Goal: Task Accomplishment & Management: Manage account settings

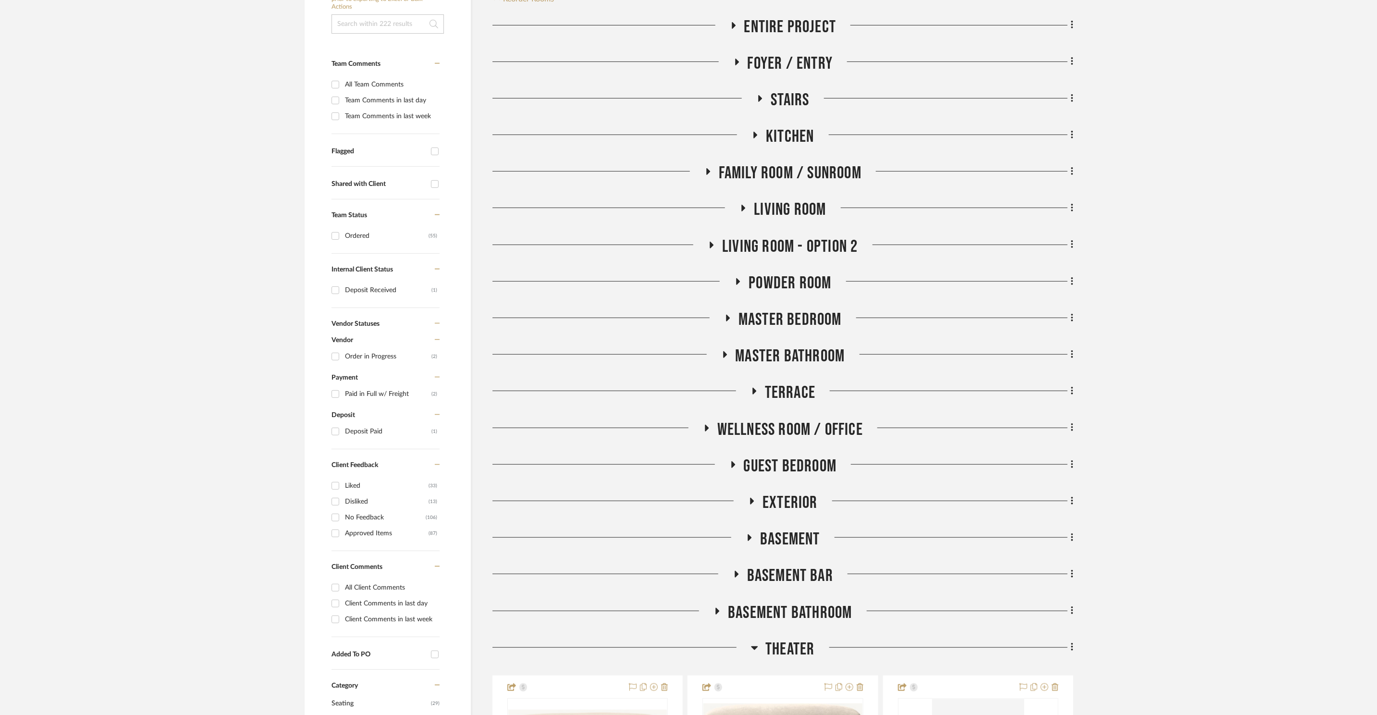
scroll to position [239, 0]
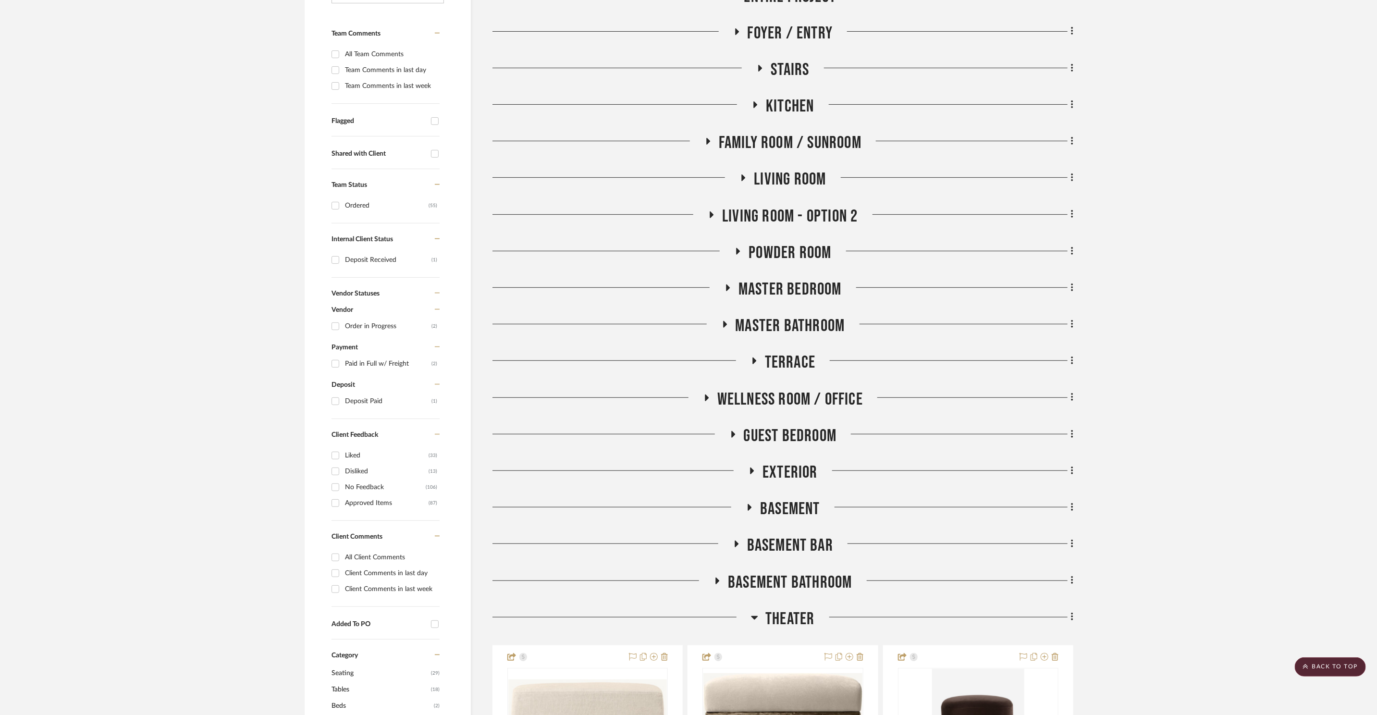
click at [804, 326] on span "Master Bathroom" at bounding box center [791, 326] width 110 height 21
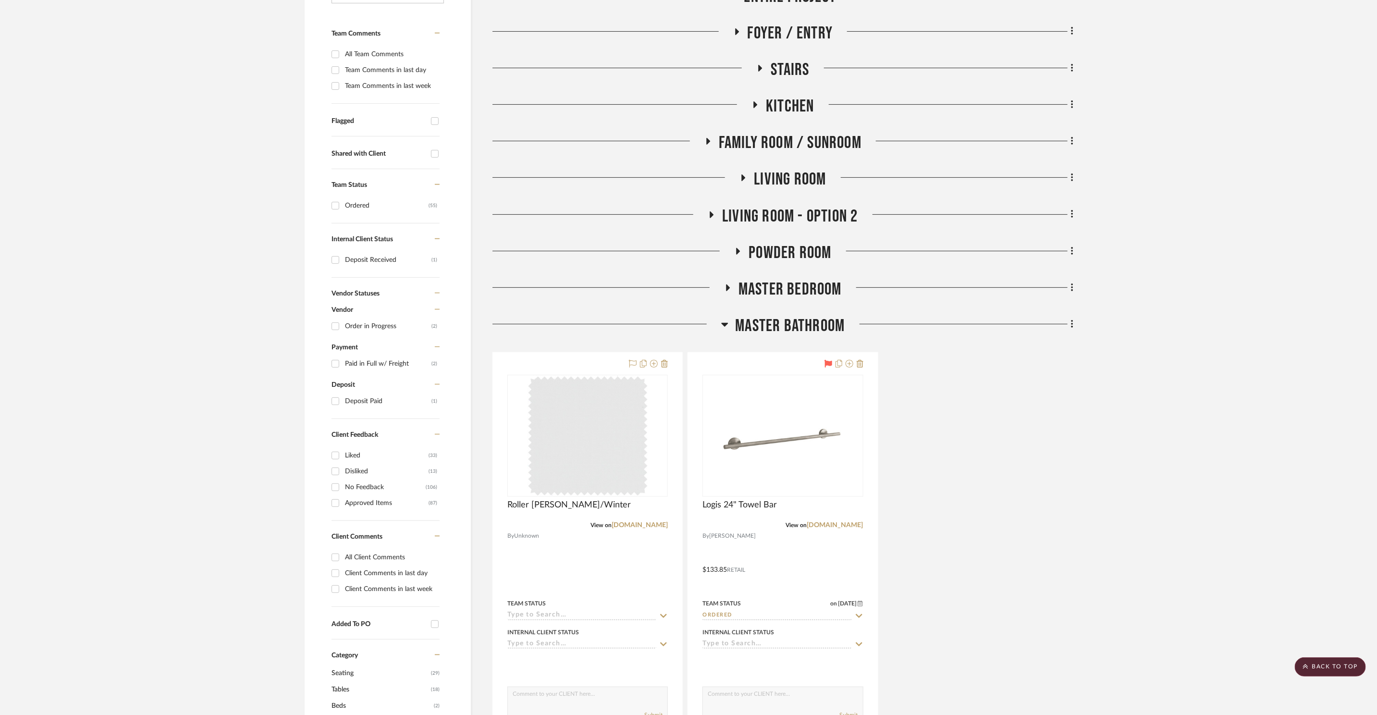
click at [819, 324] on span "Master Bathroom" at bounding box center [791, 326] width 110 height 21
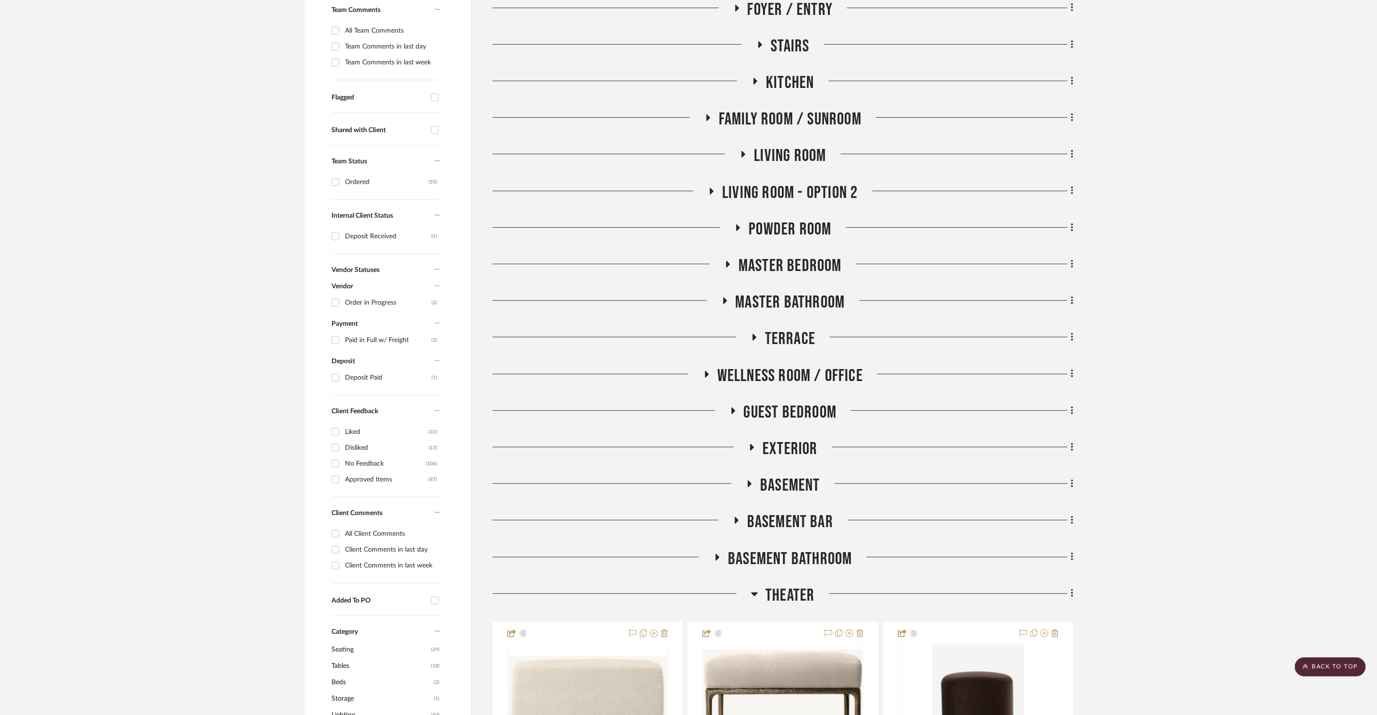
scroll to position [266, 0]
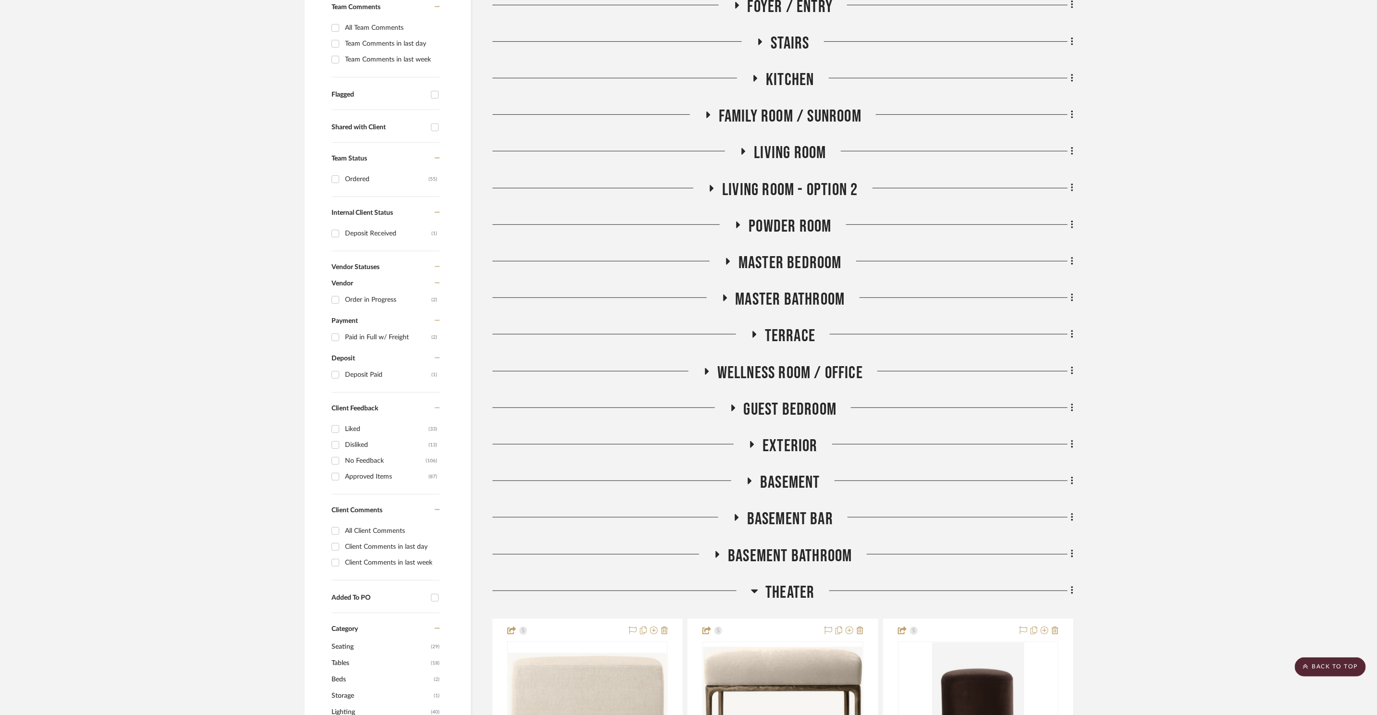
click at [810, 216] on span "Powder Room" at bounding box center [789, 226] width 83 height 21
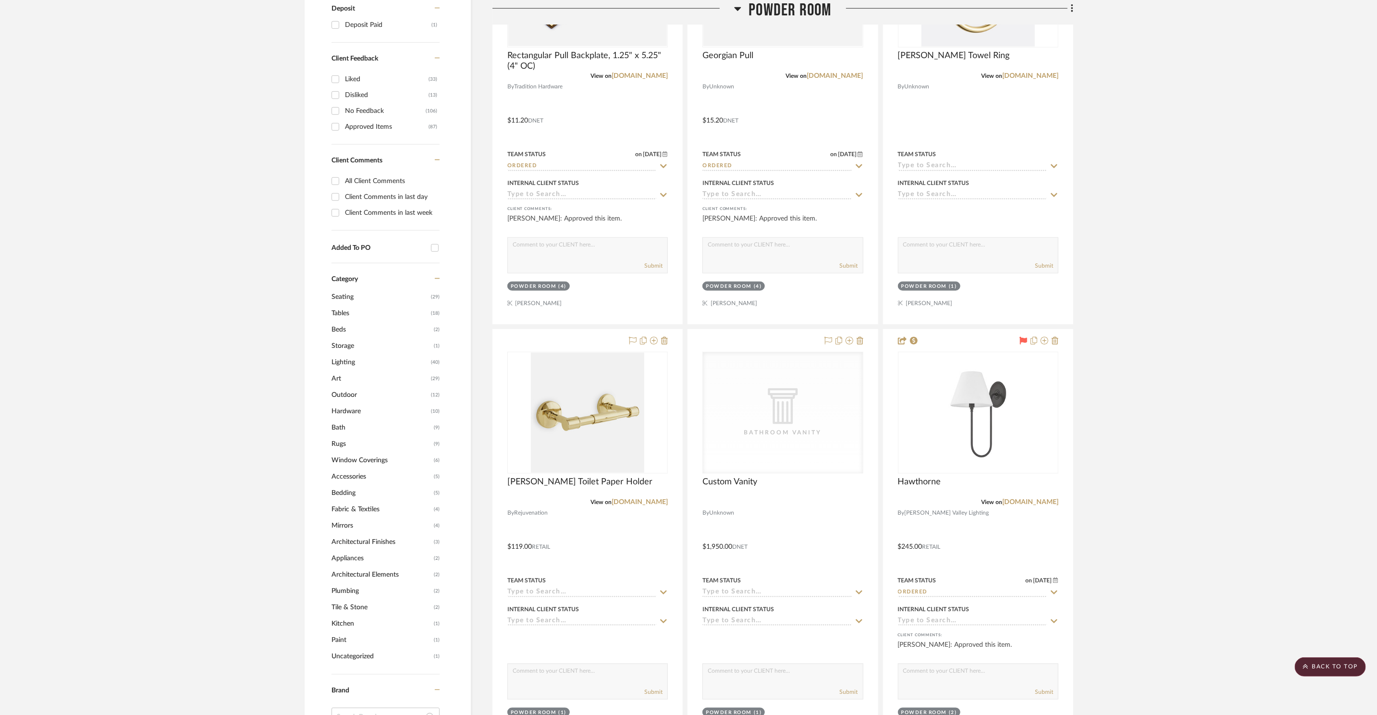
scroll to position [632, 0]
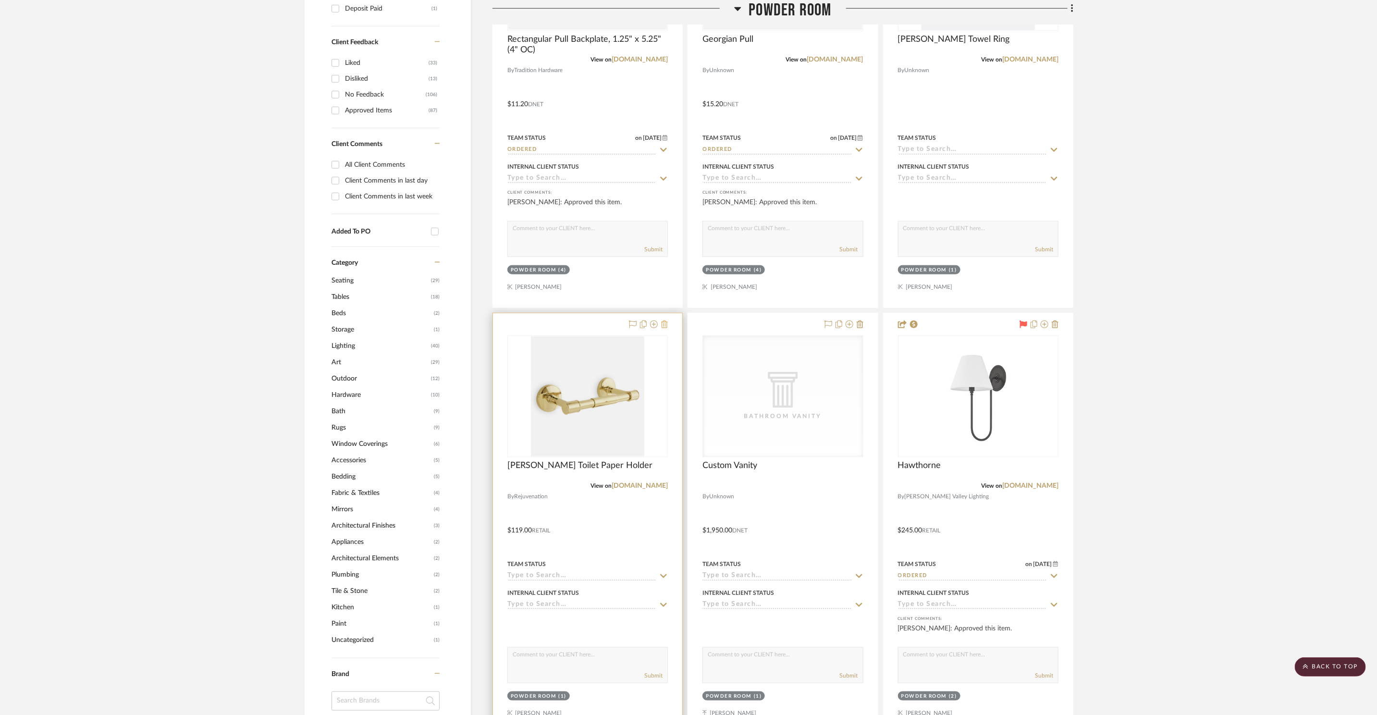
click at [666, 324] on icon at bounding box center [664, 324] width 7 height 8
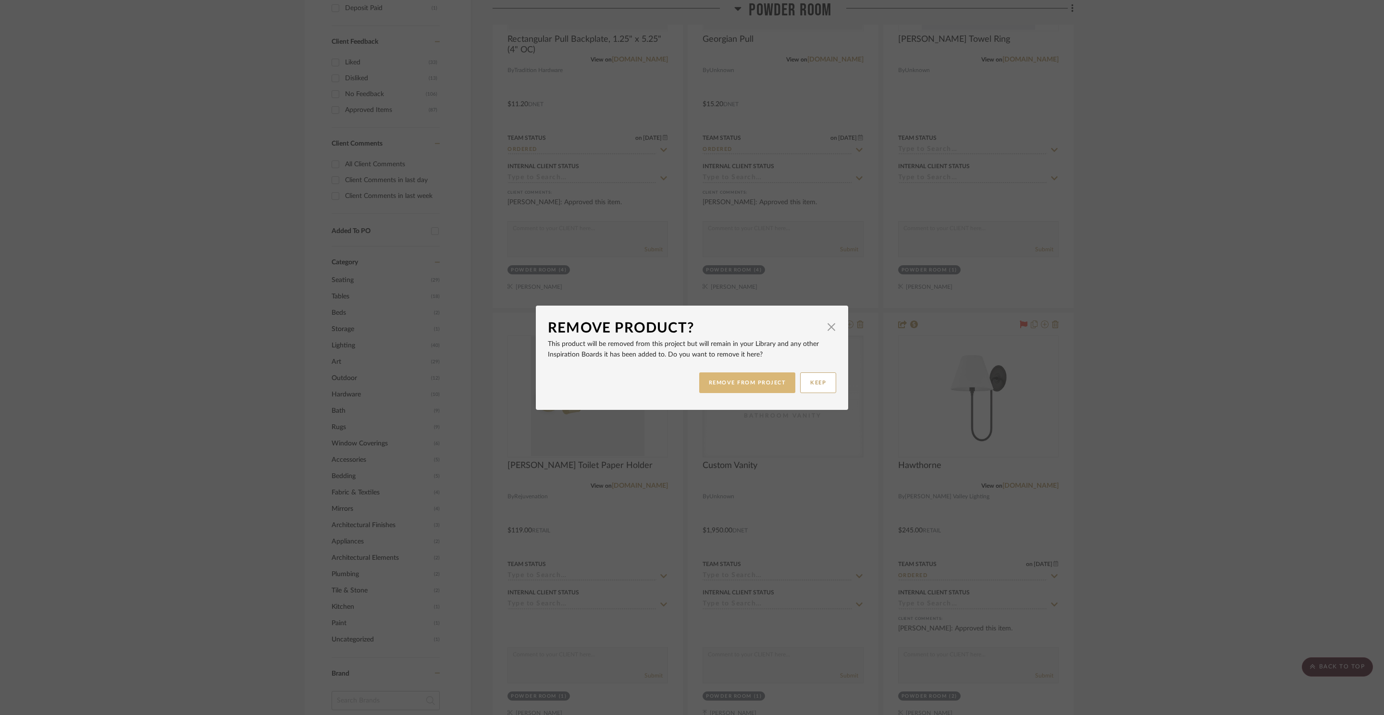
click at [748, 380] on button "REMOVE FROM PROJECT" at bounding box center [747, 382] width 97 height 21
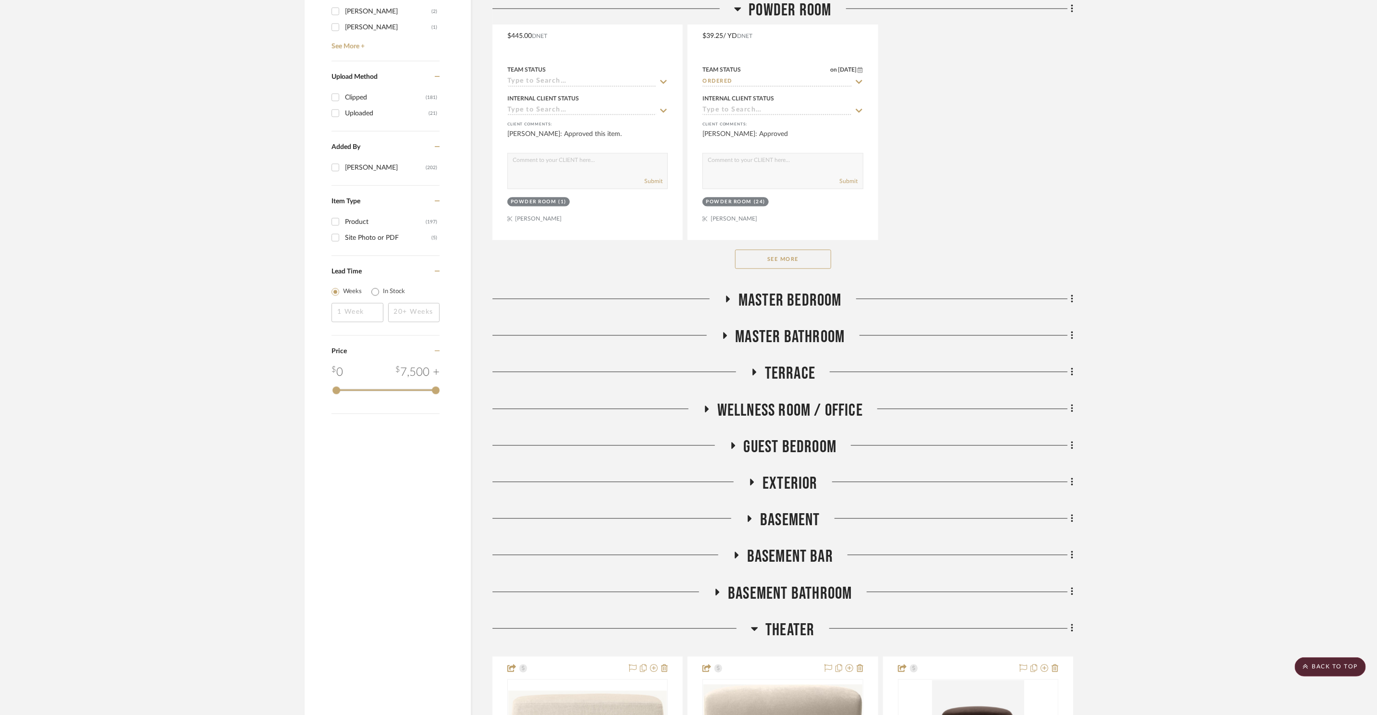
scroll to position [1555, 0]
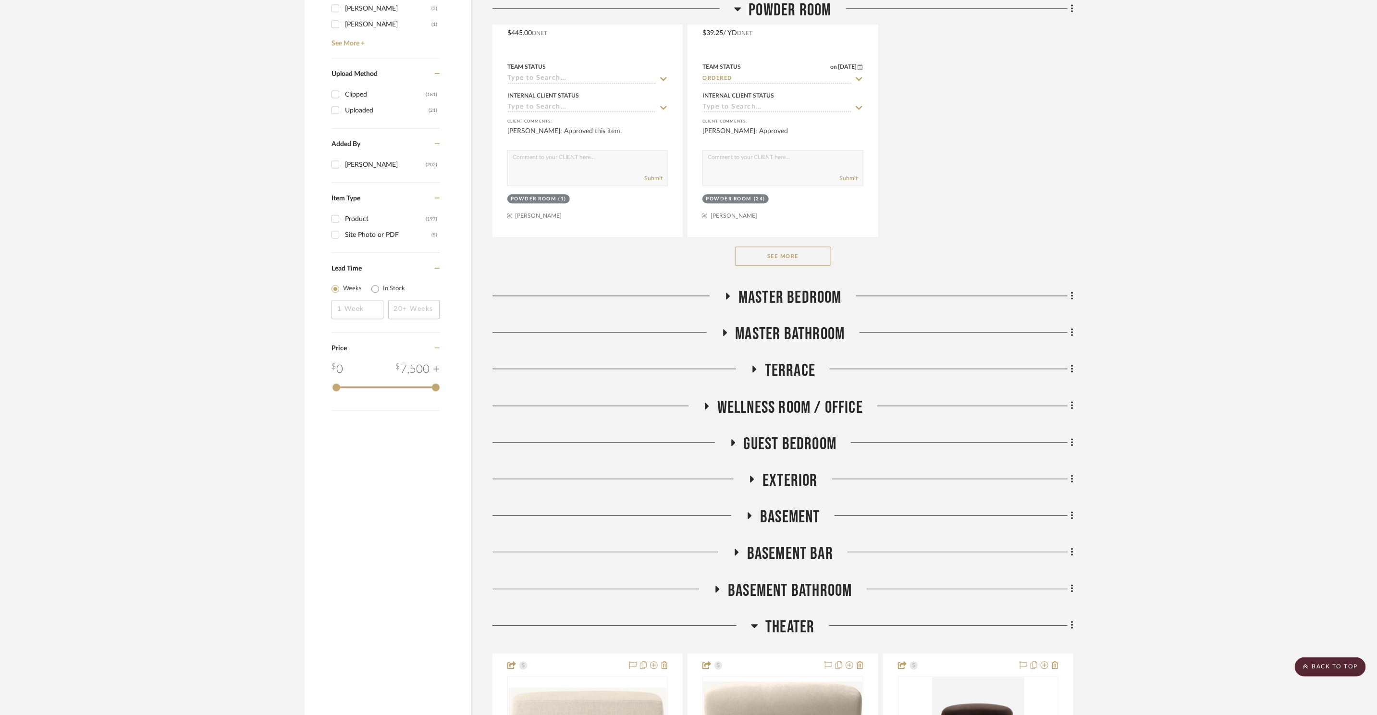
click at [808, 592] on span "Basement Bathroom" at bounding box center [790, 590] width 124 height 21
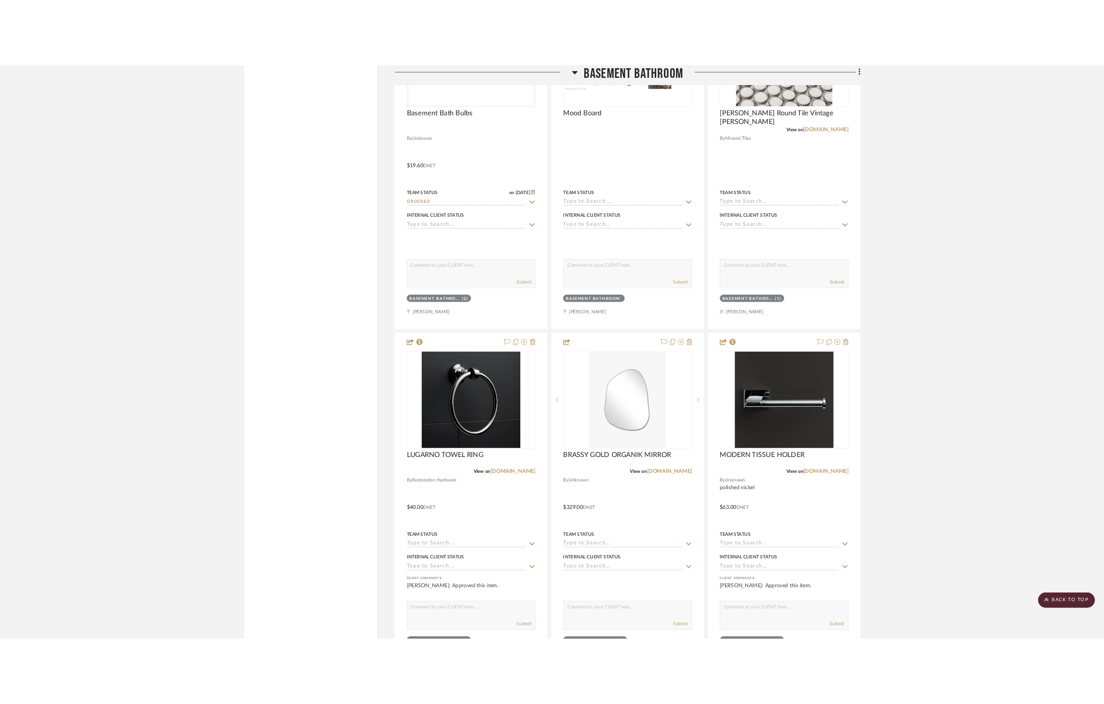
scroll to position [2379, 0]
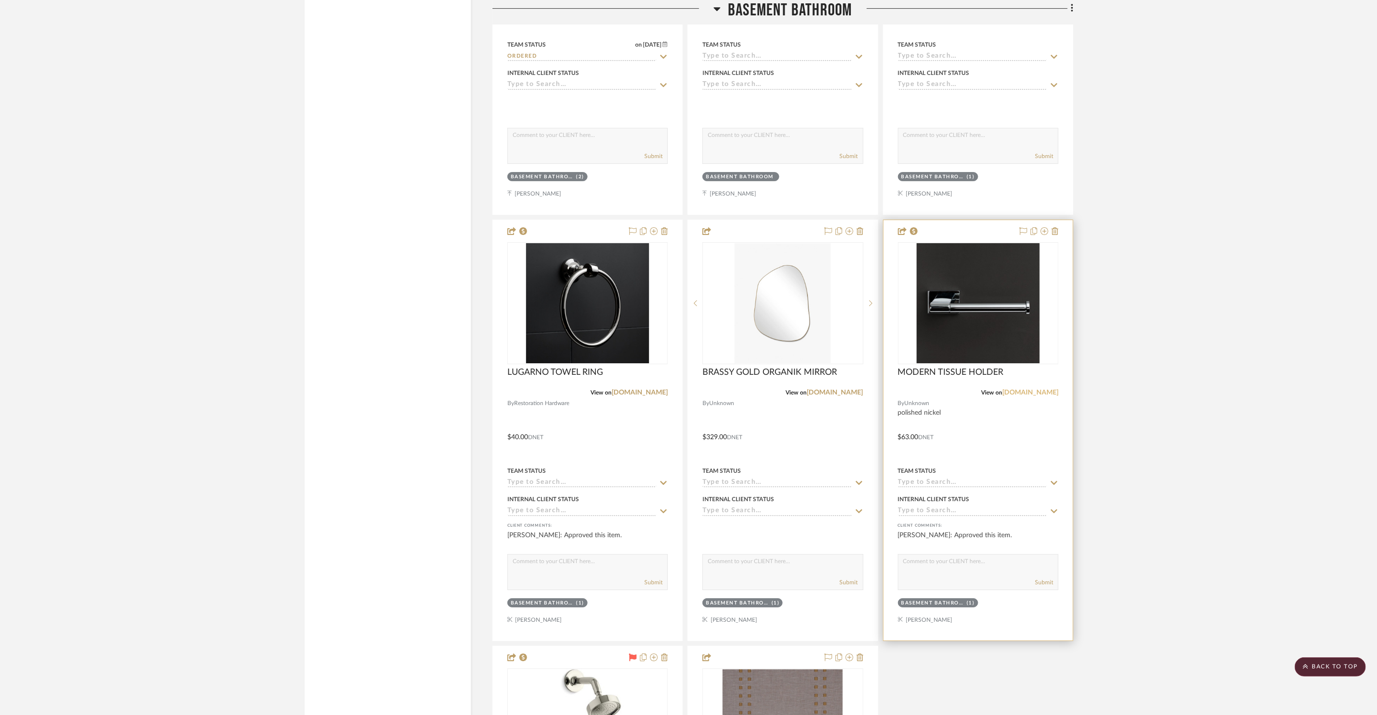
click at [1050, 391] on link "[DOMAIN_NAME]" at bounding box center [1030, 392] width 56 height 7
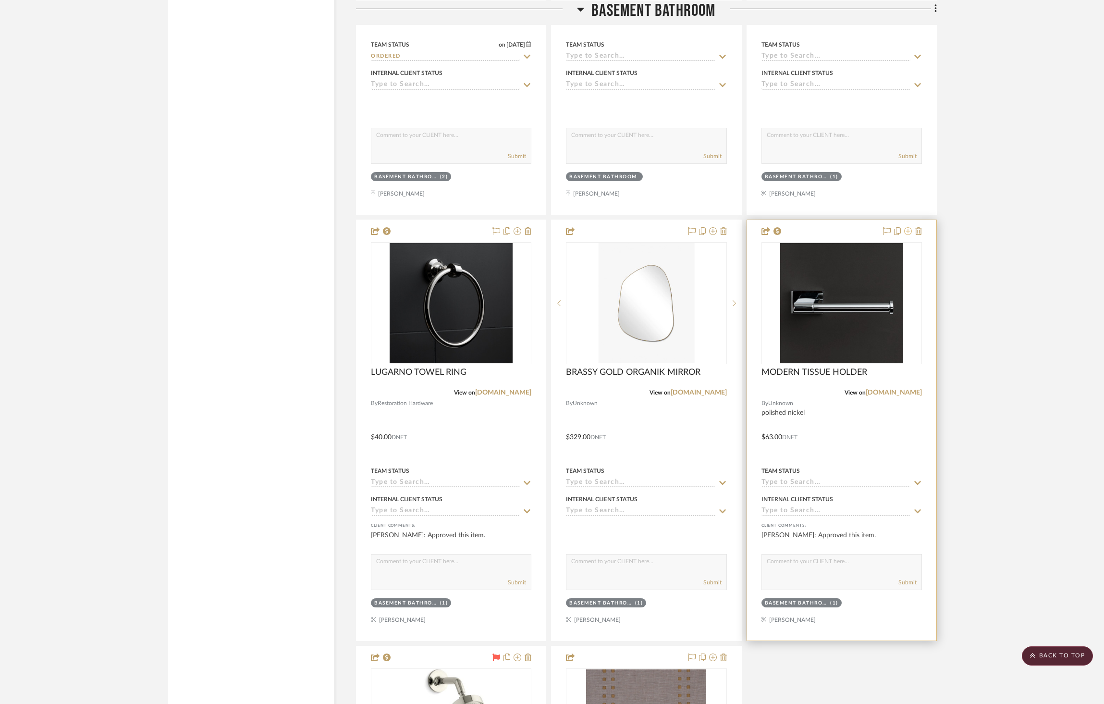
click at [908, 230] on icon at bounding box center [908, 231] width 8 height 8
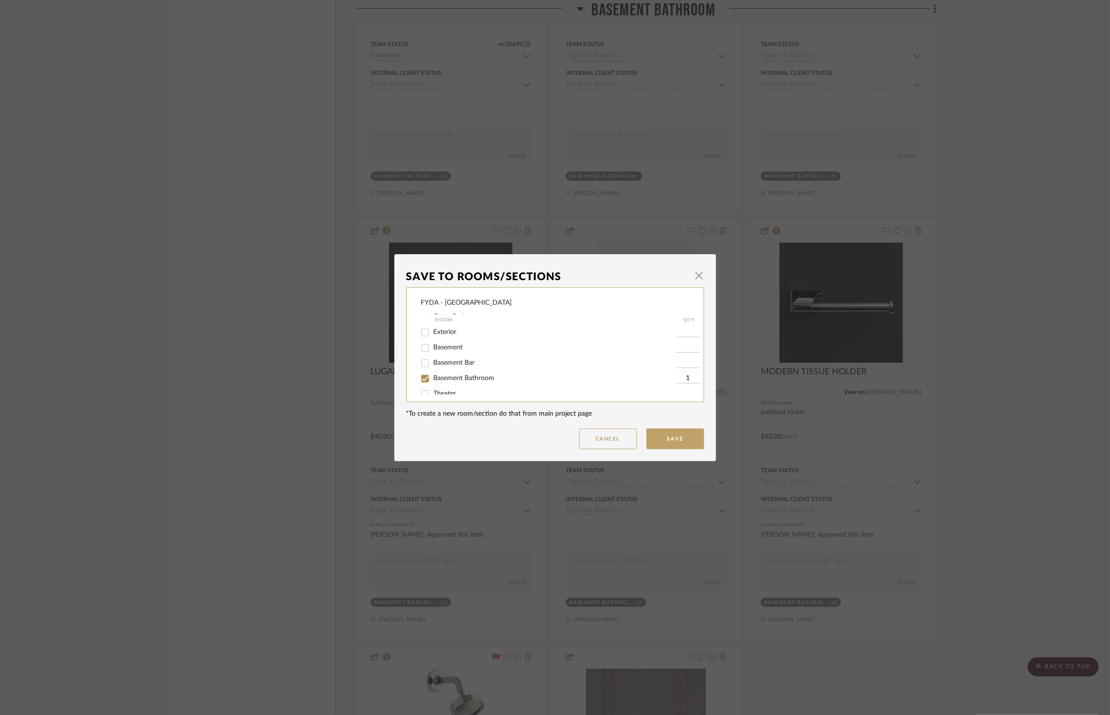
scroll to position [204, 0]
click at [611, 441] on button "Cancel" at bounding box center [608, 439] width 58 height 21
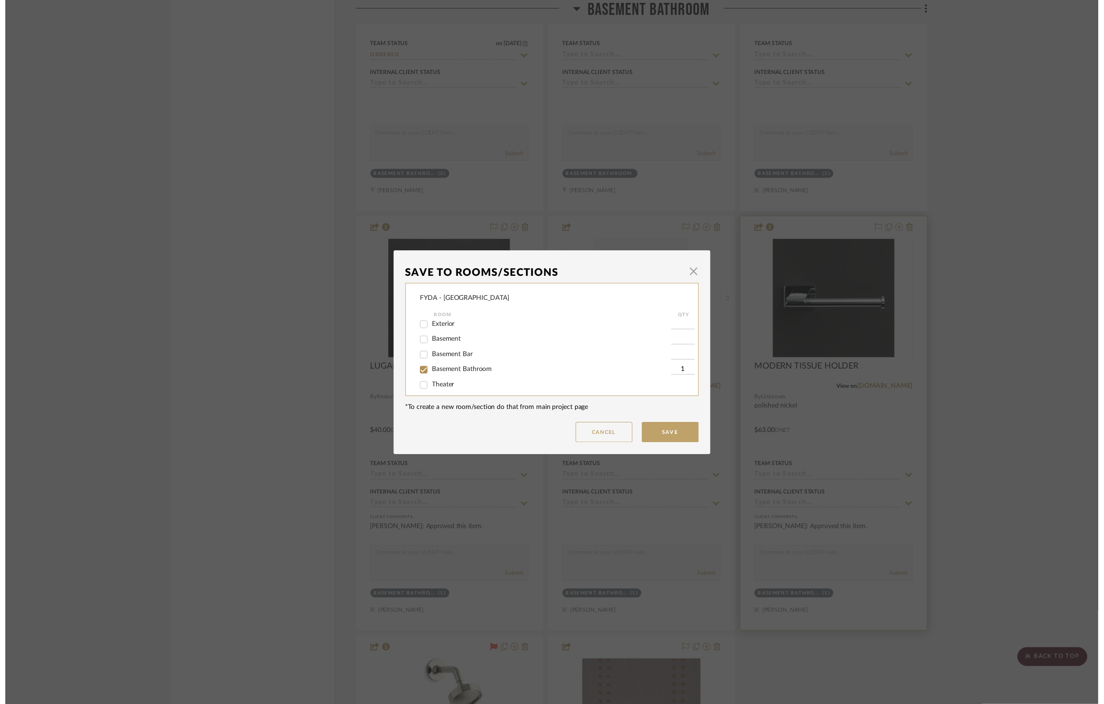
scroll to position [2379, 0]
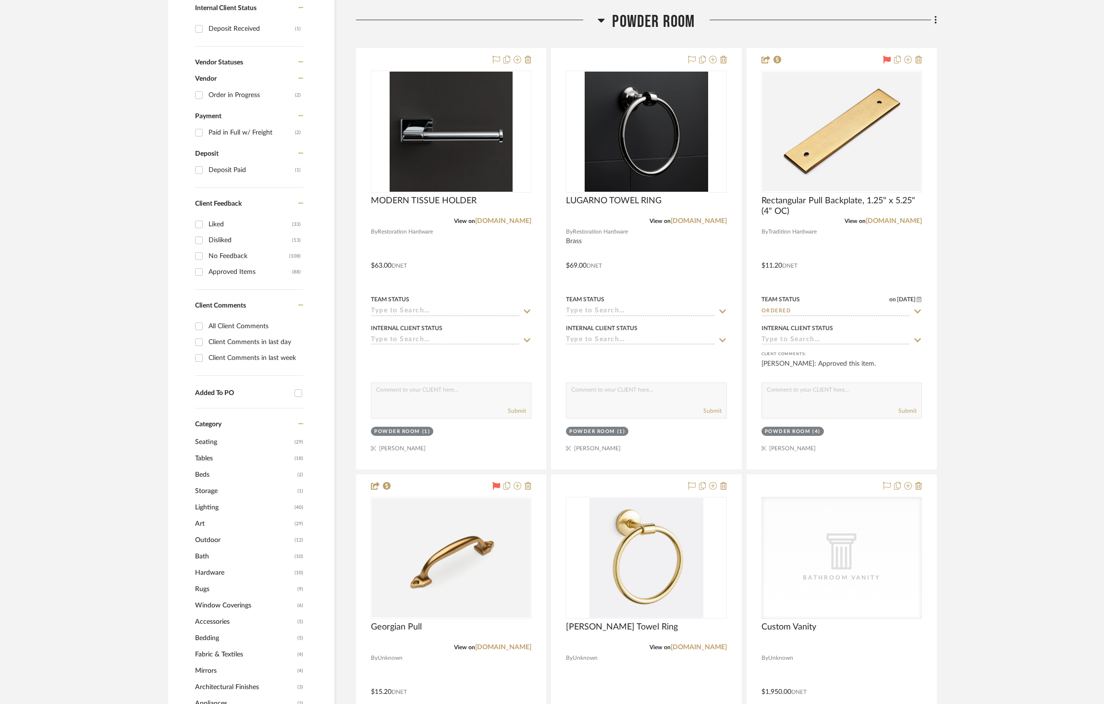
scroll to position [724, 0]
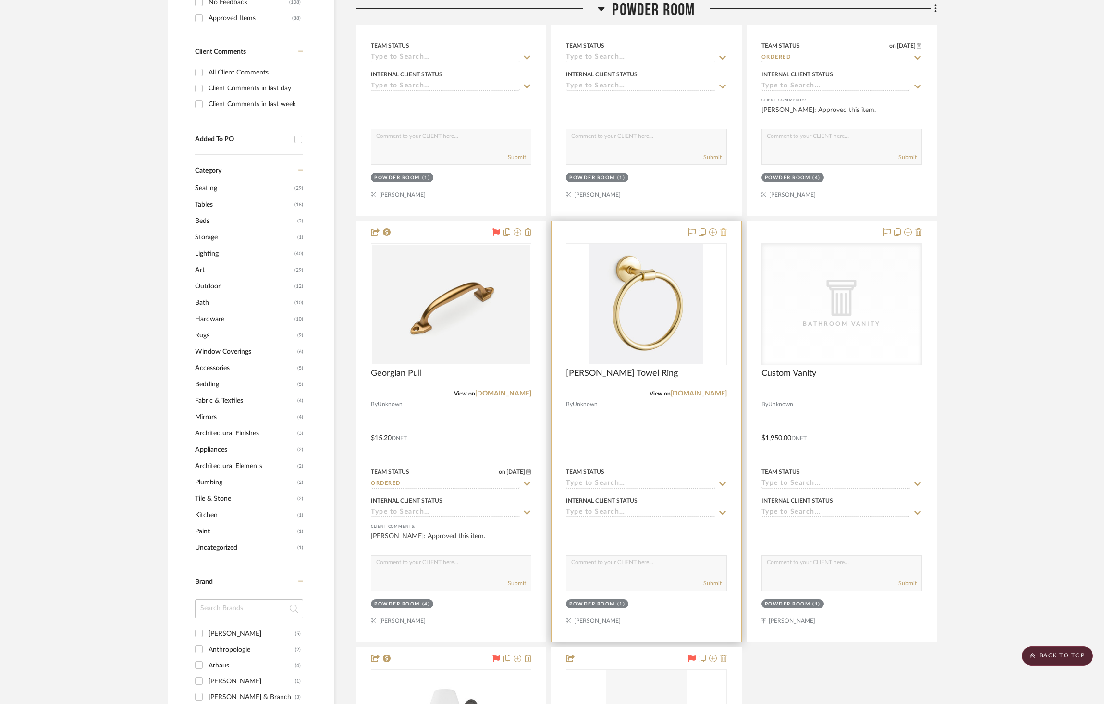
click at [725, 231] on icon at bounding box center [723, 232] width 7 height 8
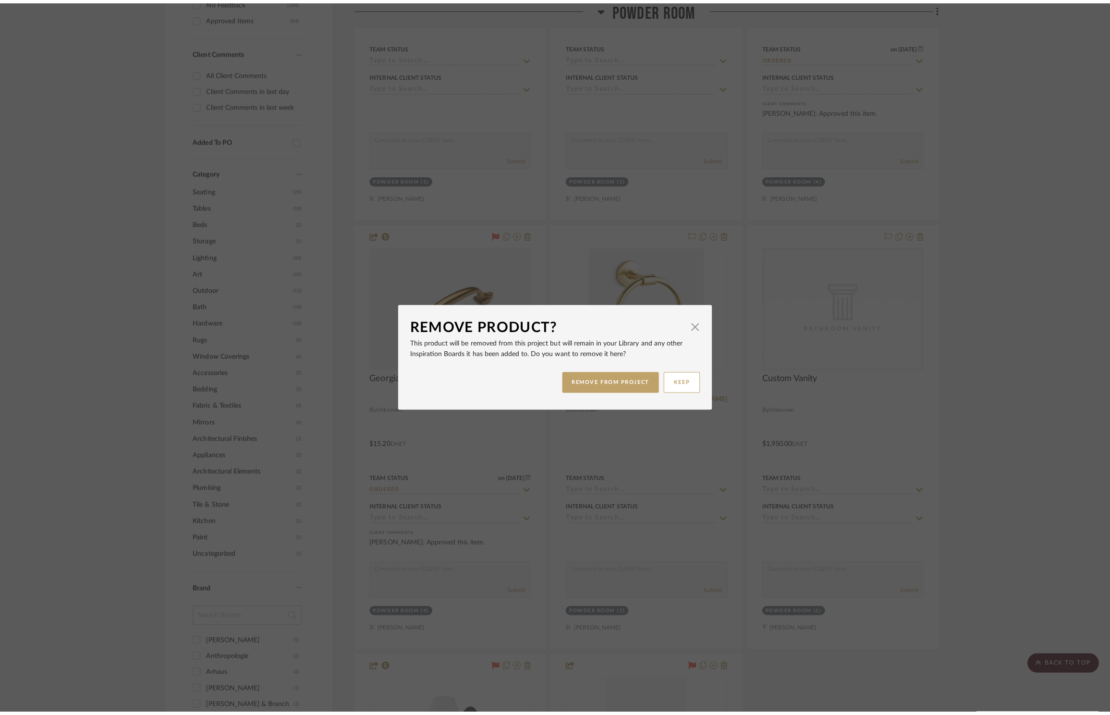
scroll to position [0, 0]
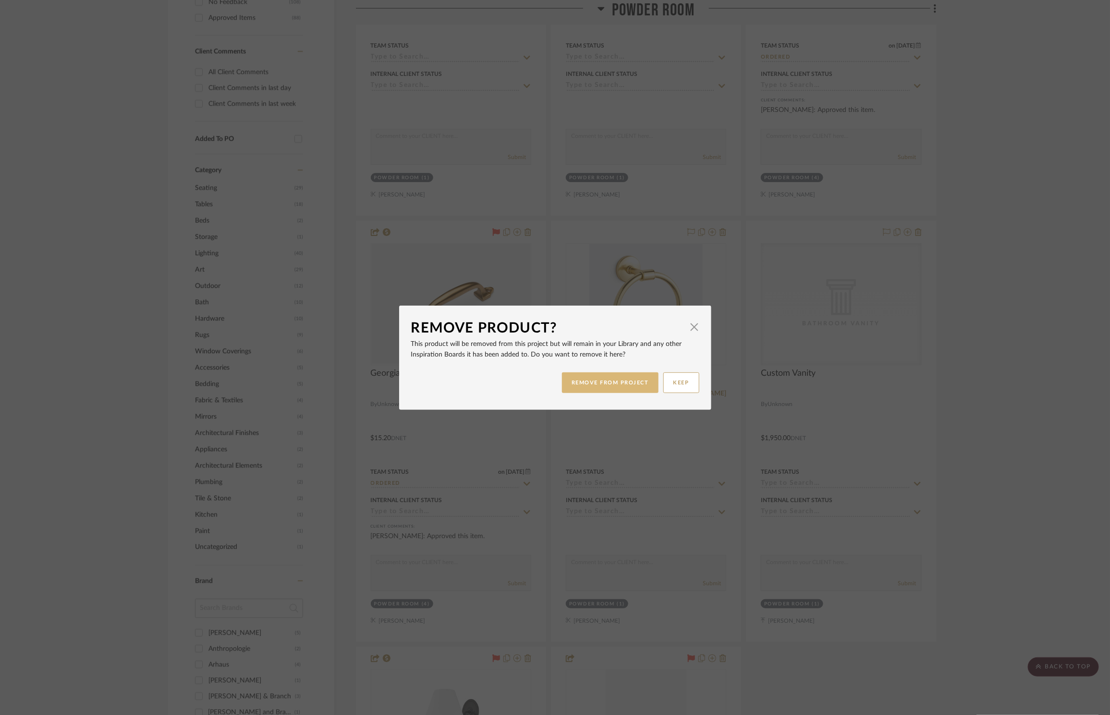
click at [636, 390] on button "REMOVE FROM PROJECT" at bounding box center [610, 382] width 97 height 21
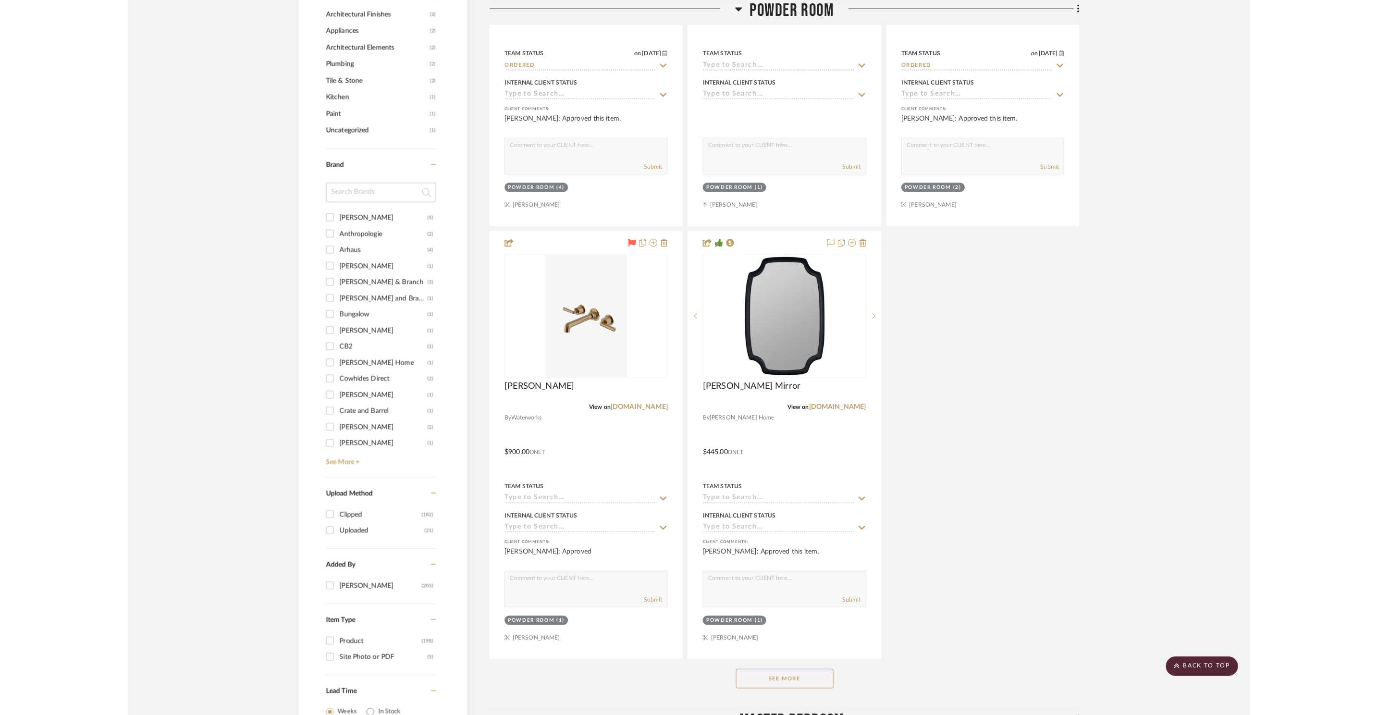
scroll to position [1170, 0]
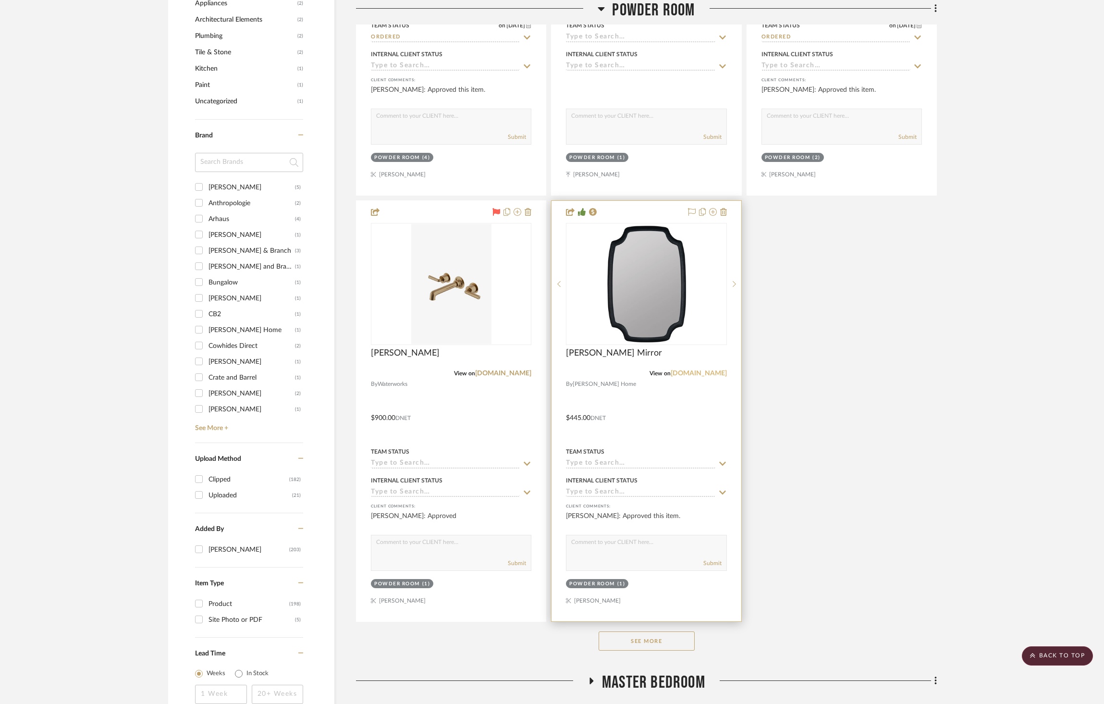
click at [697, 373] on link "[DOMAIN_NAME]" at bounding box center [699, 373] width 56 height 7
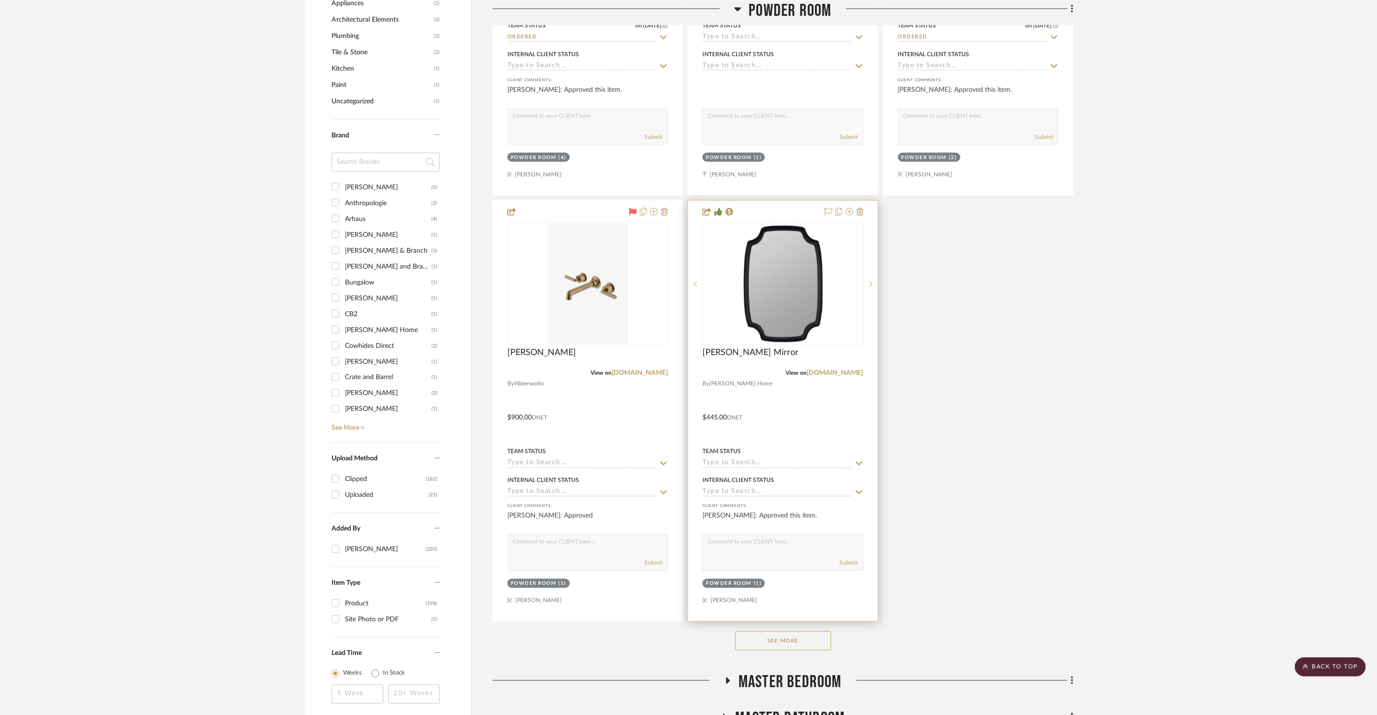
click at [768, 279] on img "0" at bounding box center [783, 284] width 84 height 120
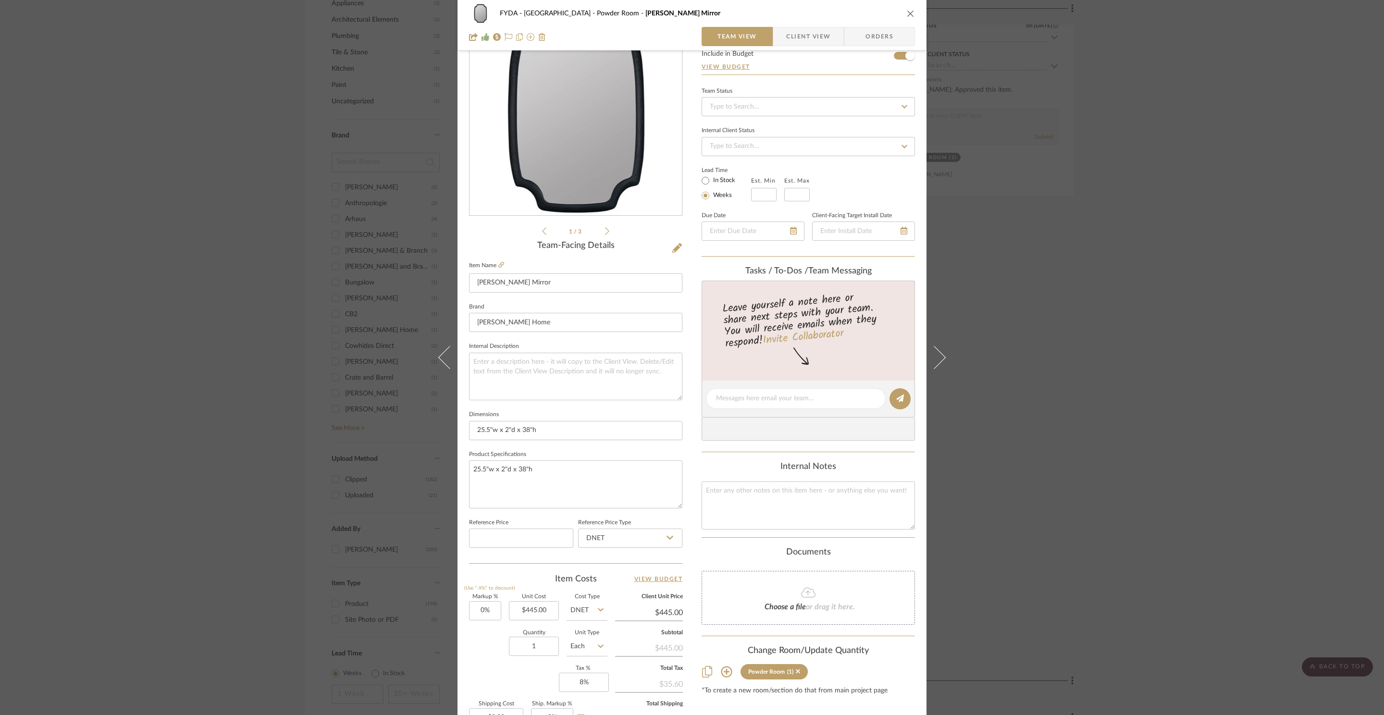
scroll to position [181, 0]
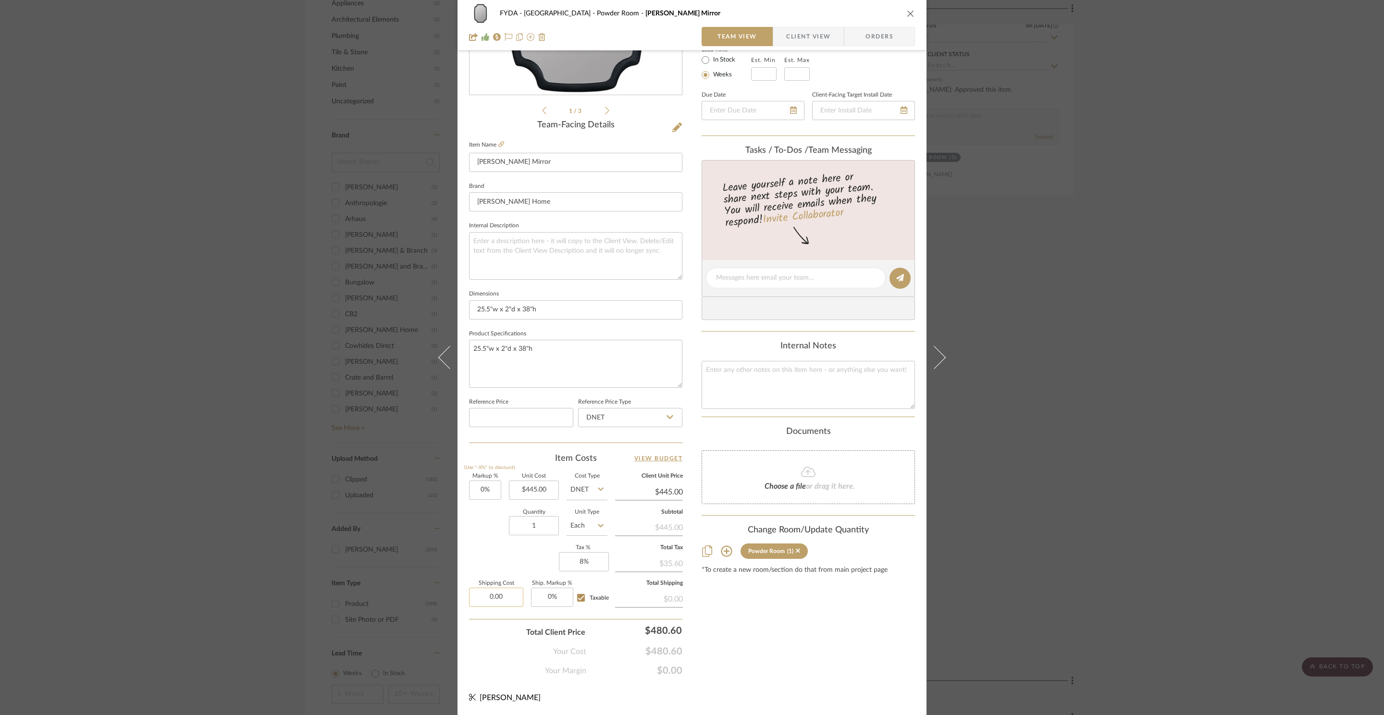
click at [513, 597] on input "0.00" at bounding box center [496, 597] width 54 height 19
type input "$50.00"
click at [804, 650] on div "Content here copies to Client View - confirm visibility there. Show in Client D…" at bounding box center [807, 281] width 213 height 791
